Goal: Task Accomplishment & Management: Manage account settings

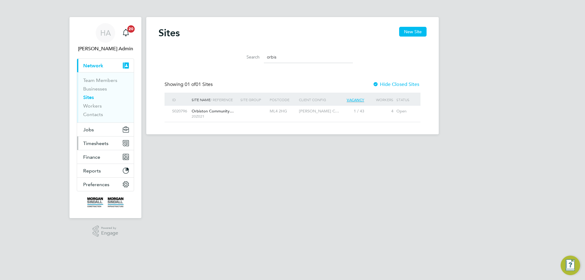
scroll to position [12, 39]
click at [93, 140] on span "Timesheets" at bounding box center [95, 143] width 25 height 6
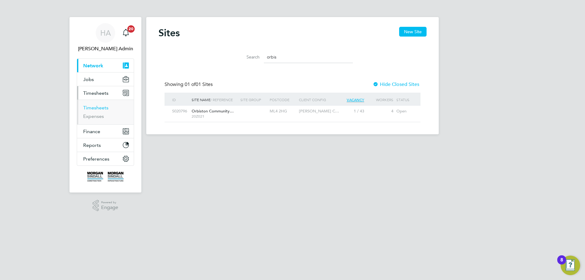
click at [97, 109] on link "Timesheets" at bounding box center [95, 108] width 25 height 6
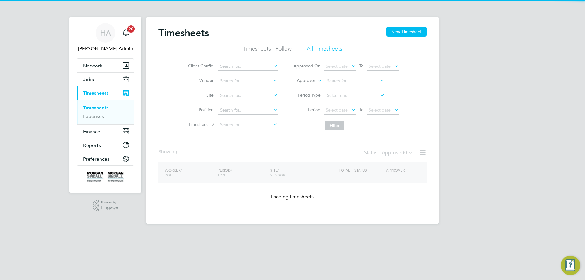
click at [316, 82] on icon at bounding box center [316, 78] width 0 height 5
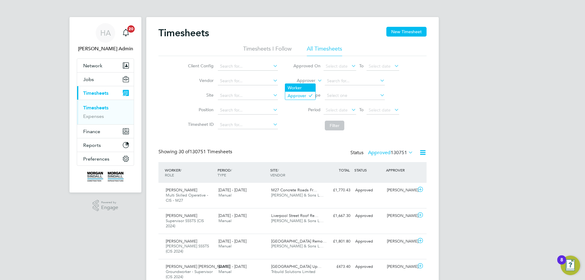
click at [305, 86] on li "Worker" at bounding box center [300, 88] width 30 height 8
click at [340, 82] on input at bounding box center [355, 81] width 60 height 9
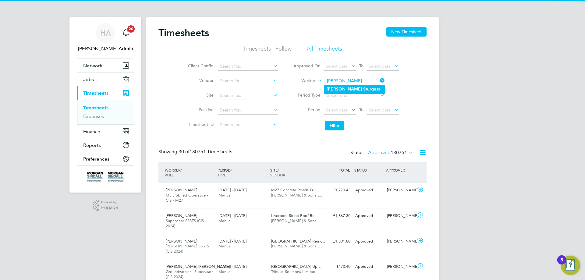
click at [363, 88] on b "Sturg" at bounding box center [368, 88] width 11 height 5
type input "[PERSON_NAME]"
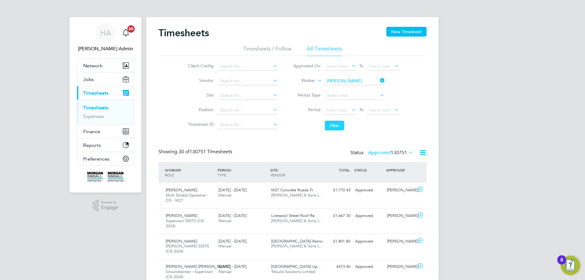
click at [339, 122] on button "Filter" at bounding box center [334, 126] width 19 height 10
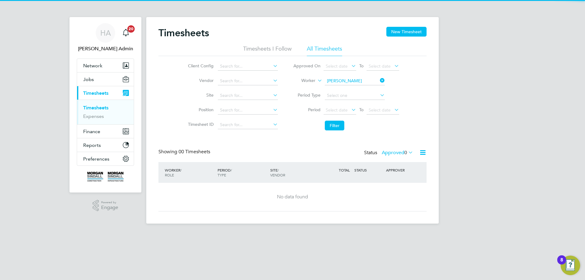
click at [392, 155] on label "Approved 0" at bounding box center [397, 152] width 31 height 6
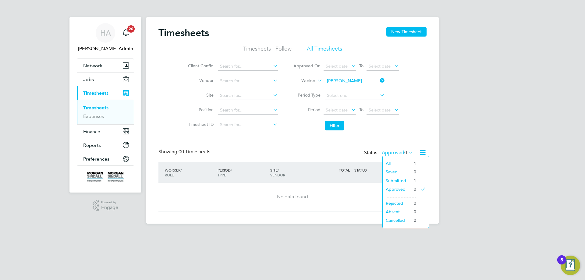
click at [394, 165] on li "All" at bounding box center [396, 163] width 28 height 9
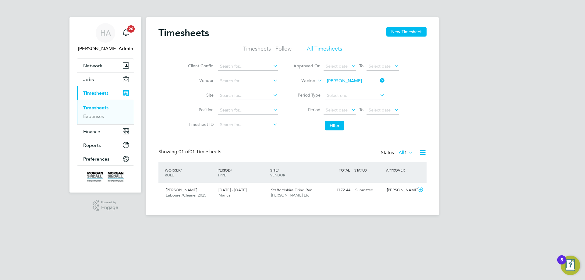
click at [282, 225] on html "[PERSON_NAME] Admin Notifications 20 Applications: Network Team Members Busines…" at bounding box center [292, 112] width 585 height 225
click at [379, 194] on div "Submitted" at bounding box center [369, 190] width 32 height 10
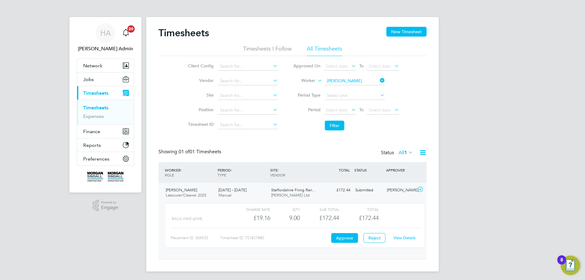
click at [405, 237] on link "View Details" at bounding box center [404, 237] width 22 height 5
click at [89, 58] on ul "Network Team Members Businesses Sites Workers Contacts Jobs Positions Vacancies…" at bounding box center [105, 111] width 57 height 107
click at [91, 64] on span "Network" at bounding box center [92, 66] width 19 height 6
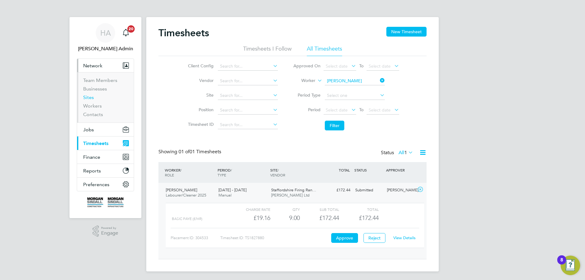
click at [87, 97] on link "Sites" at bounding box center [88, 97] width 11 height 6
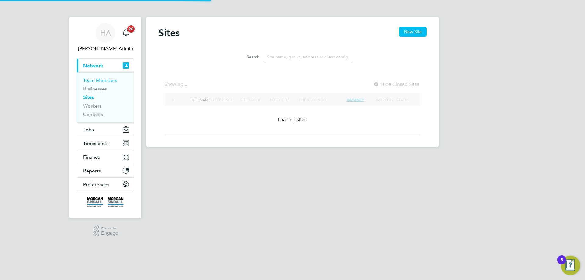
click at [109, 78] on link "Team Members" at bounding box center [100, 80] width 34 height 6
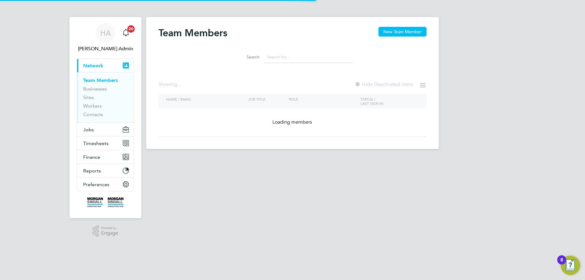
click at [312, 60] on input at bounding box center [308, 57] width 89 height 12
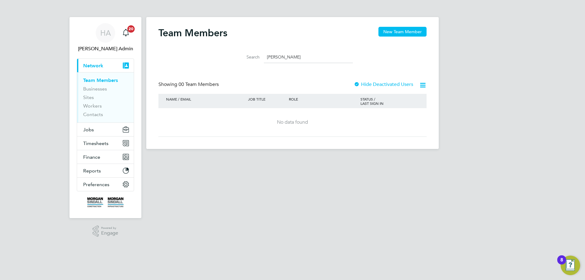
type input "[PERSON_NAME]"
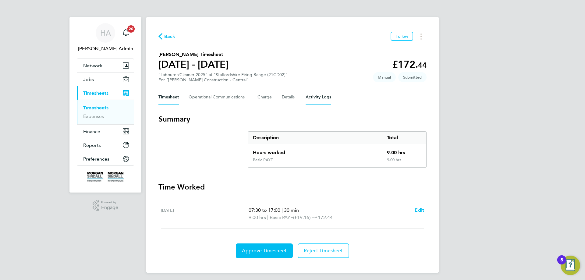
click at [313, 97] on Logs-tab "Activity Logs" at bounding box center [318, 97] width 26 height 15
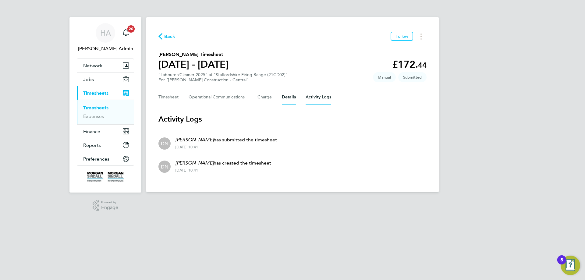
click at [288, 99] on button "Details" at bounding box center [289, 97] width 14 height 15
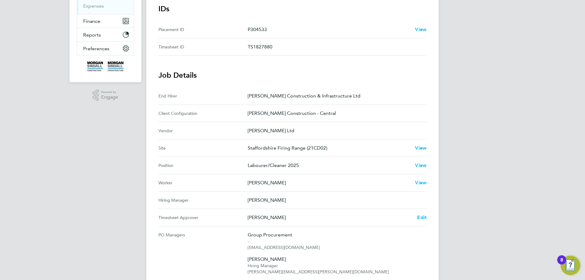
scroll to position [122, 0]
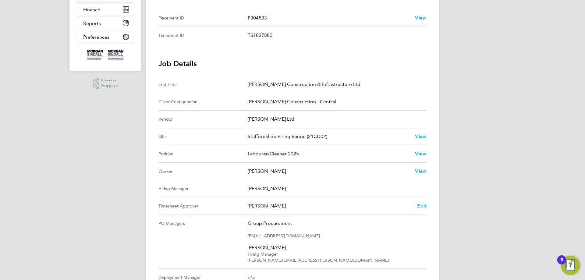
click at [420, 204] on span "Edit" at bounding box center [421, 206] width 9 height 6
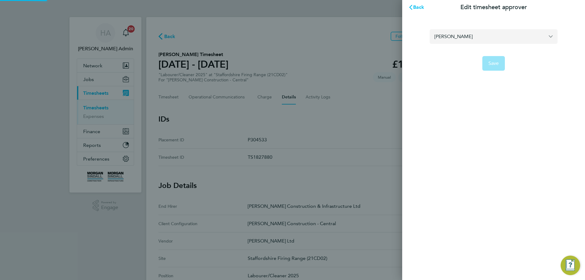
click at [480, 38] on input "[PERSON_NAME]" at bounding box center [493, 36] width 128 height 14
click at [472, 93] on div "Back Edit timesheet approver Russ Gret No results found Save" at bounding box center [493, 140] width 183 height 280
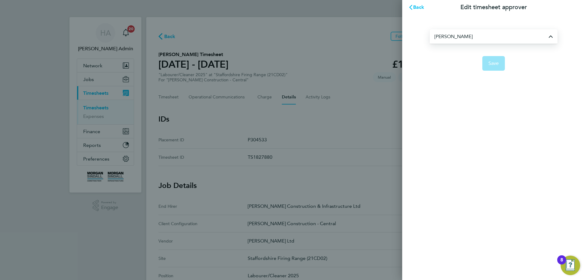
type input "[PERSON_NAME]"
click at [418, 8] on span "Back" at bounding box center [418, 7] width 11 height 6
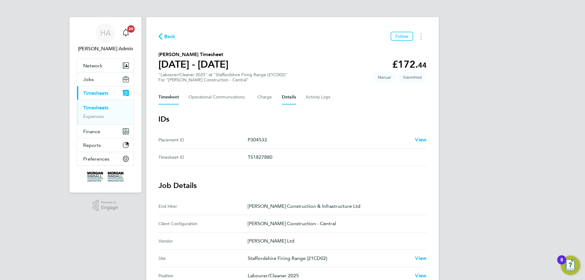
click at [169, 100] on button "Timesheet" at bounding box center [168, 97] width 20 height 15
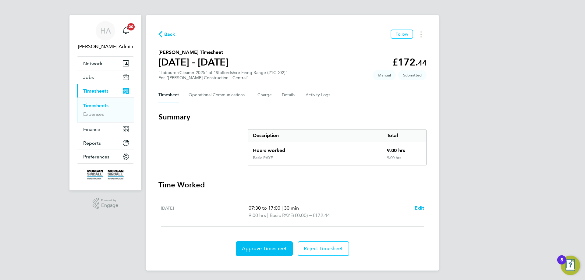
scroll to position [2, 0]
click at [313, 98] on Logs-tab "Activity Logs" at bounding box center [318, 94] width 26 height 15
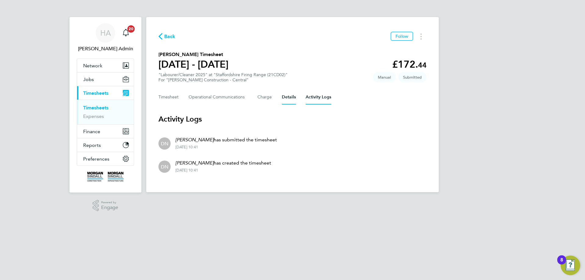
click at [291, 96] on button "Details" at bounding box center [289, 97] width 14 height 15
